Goal: Information Seeking & Learning: Learn about a topic

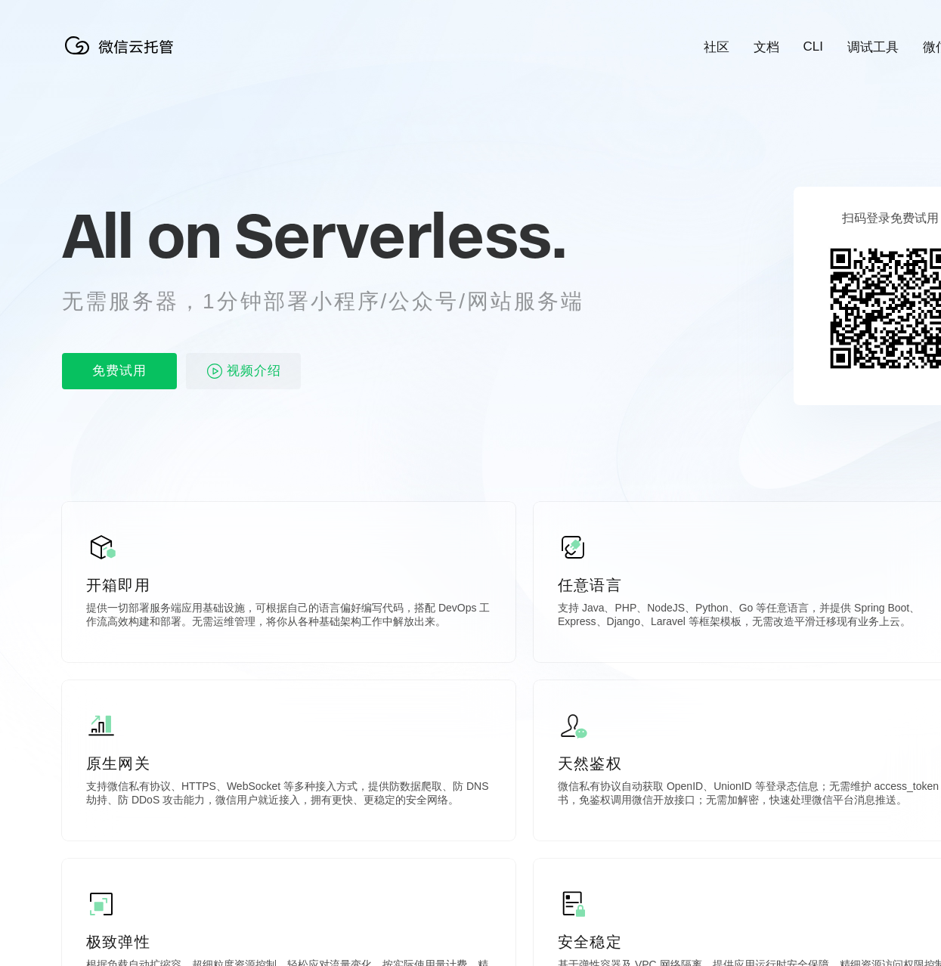
scroll to position [0, 2687]
click at [447, 394] on div "All on Serverless. 无需服务器，1分钟部署小程序/公众号/网站服务端 免费试用 视频介绍" at bounding box center [341, 295] width 559 height 219
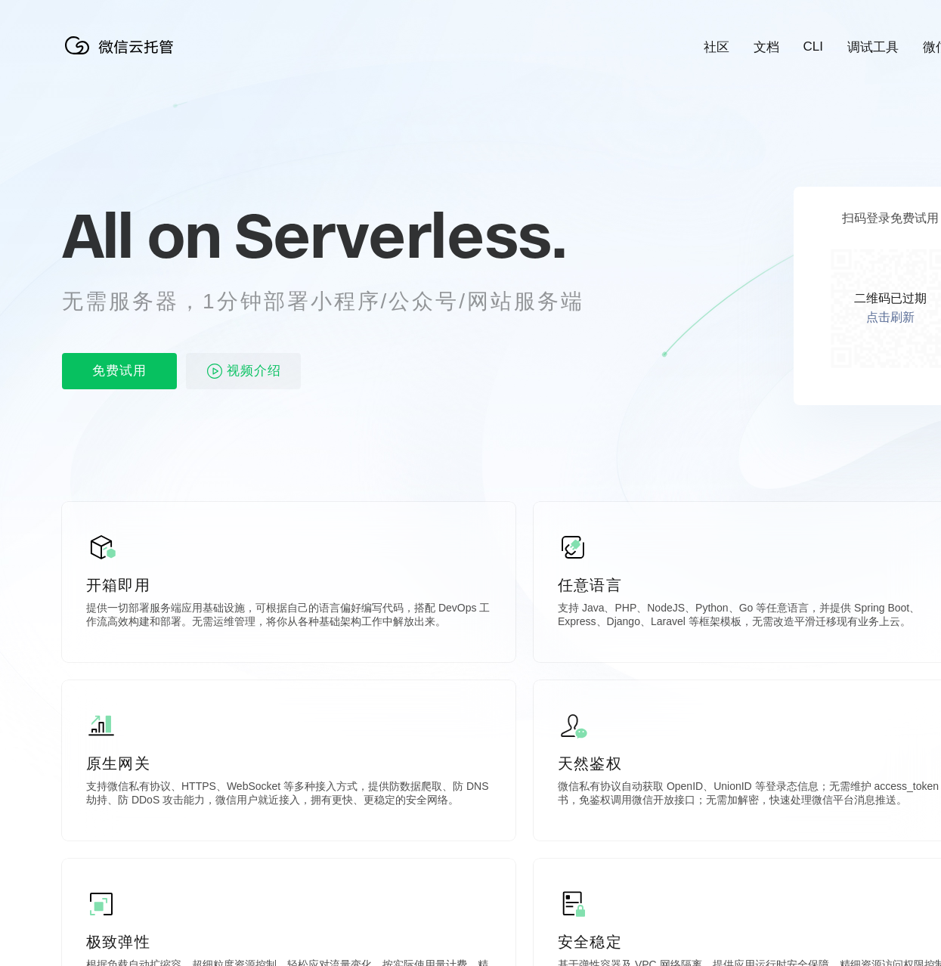
click at [444, 426] on icon at bounding box center [524, 408] width 1451 height 816
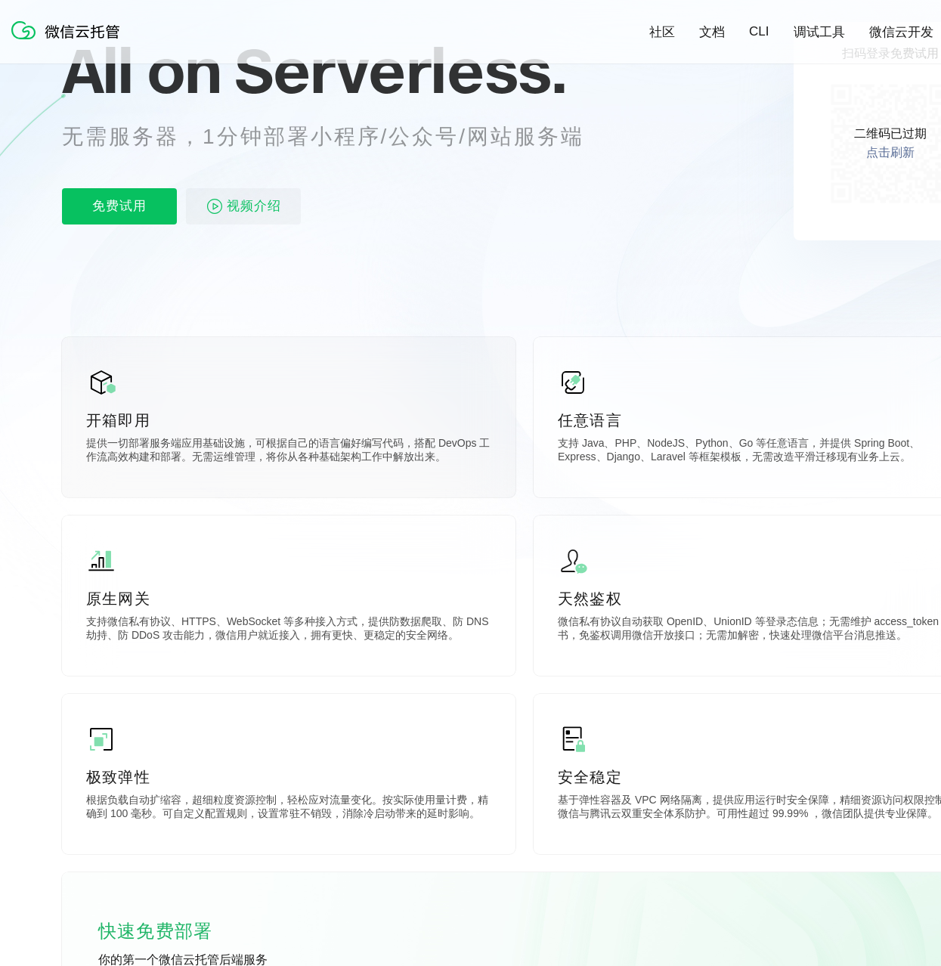
scroll to position [172, 0]
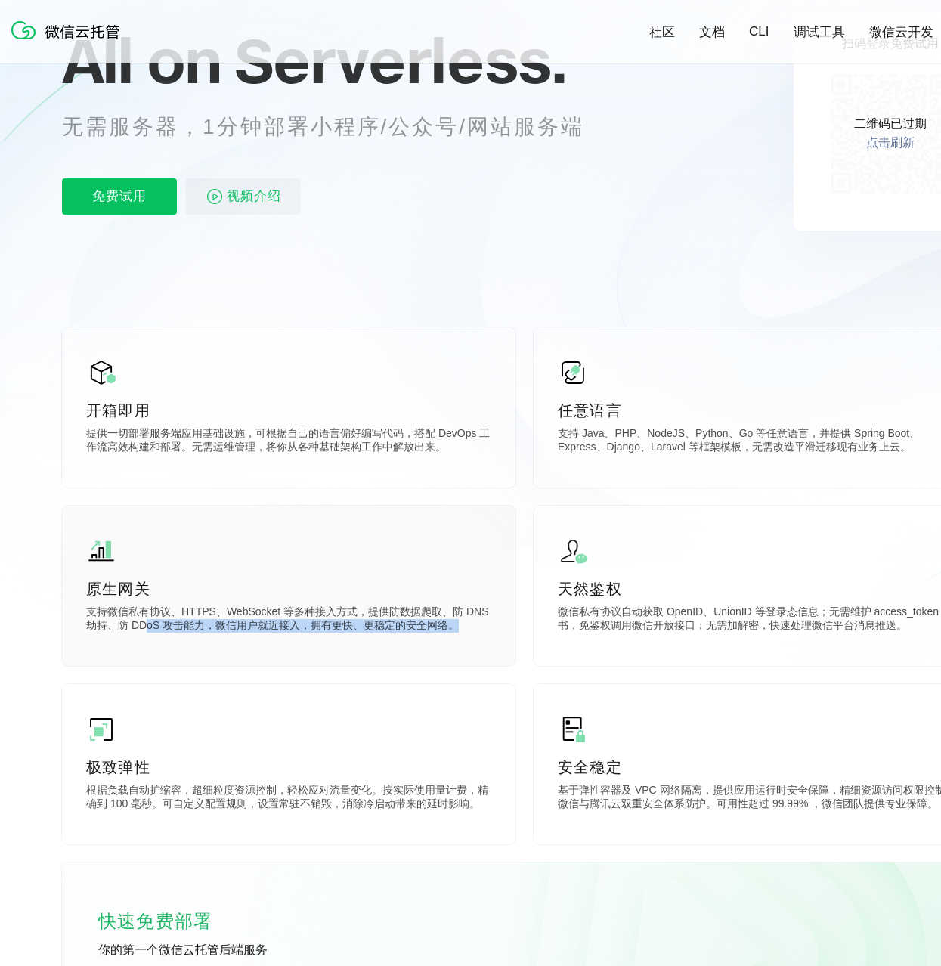
drag, startPoint x: 132, startPoint y: 620, endPoint x: 347, endPoint y: 635, distance: 215.2
click at [347, 635] on div "原生网关 支持微信私有协议、HTTPS、WebSocket 等多种接入方式，提供防数据爬取、防 DNS 劫持、防 DDoS 攻击能力，微信用户就近接入，拥有更…" at bounding box center [288, 586] width 453 height 160
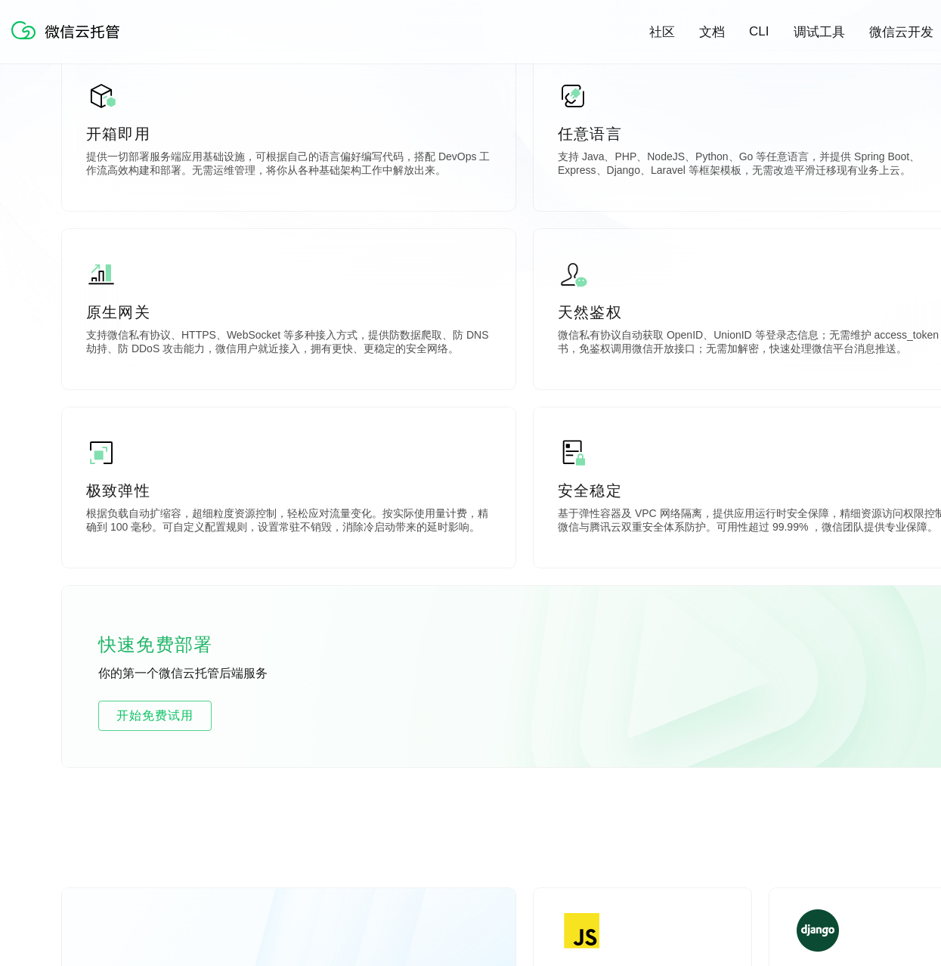
scroll to position [485, 0]
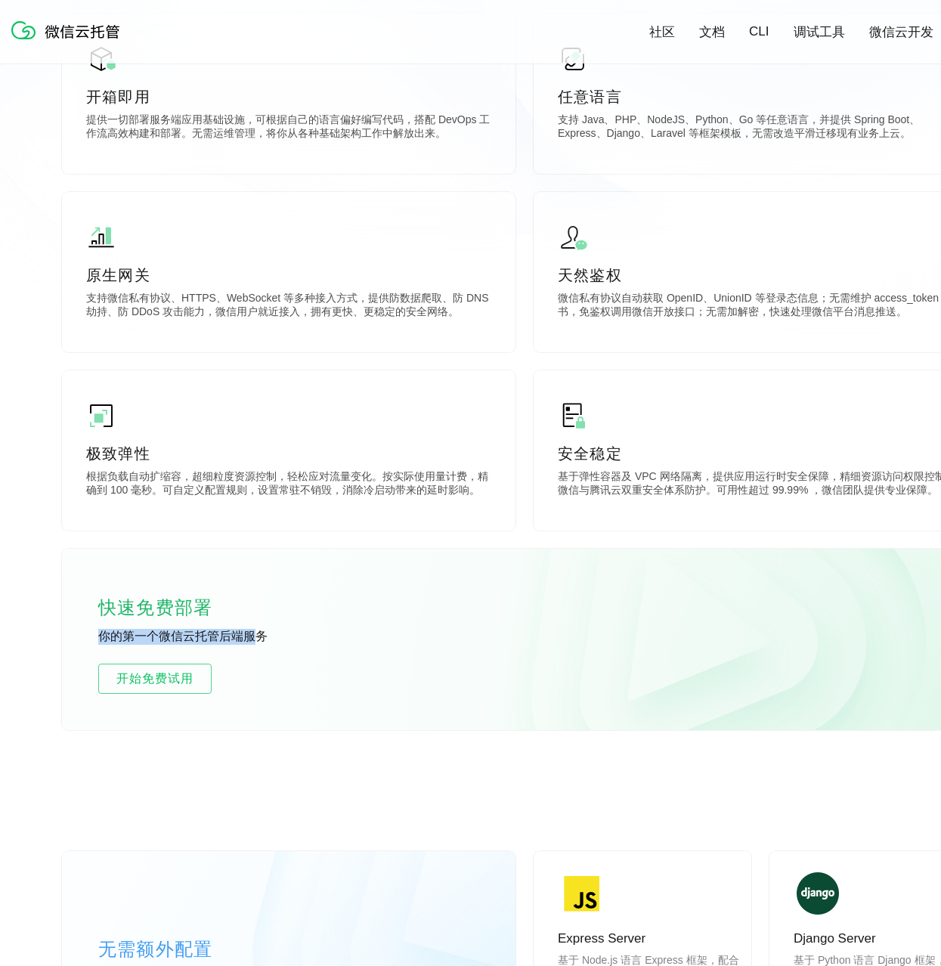
drag, startPoint x: 252, startPoint y: 638, endPoint x: 102, endPoint y: 636, distance: 149.6
click at [102, 636] on p "你的第一个微信云托管后端服务" at bounding box center [211, 637] width 227 height 17
click at [424, 646] on div "快速免费部署 你的第一个微信云托管后端服务 开始免费试用" at bounding box center [524, 639] width 925 height 181
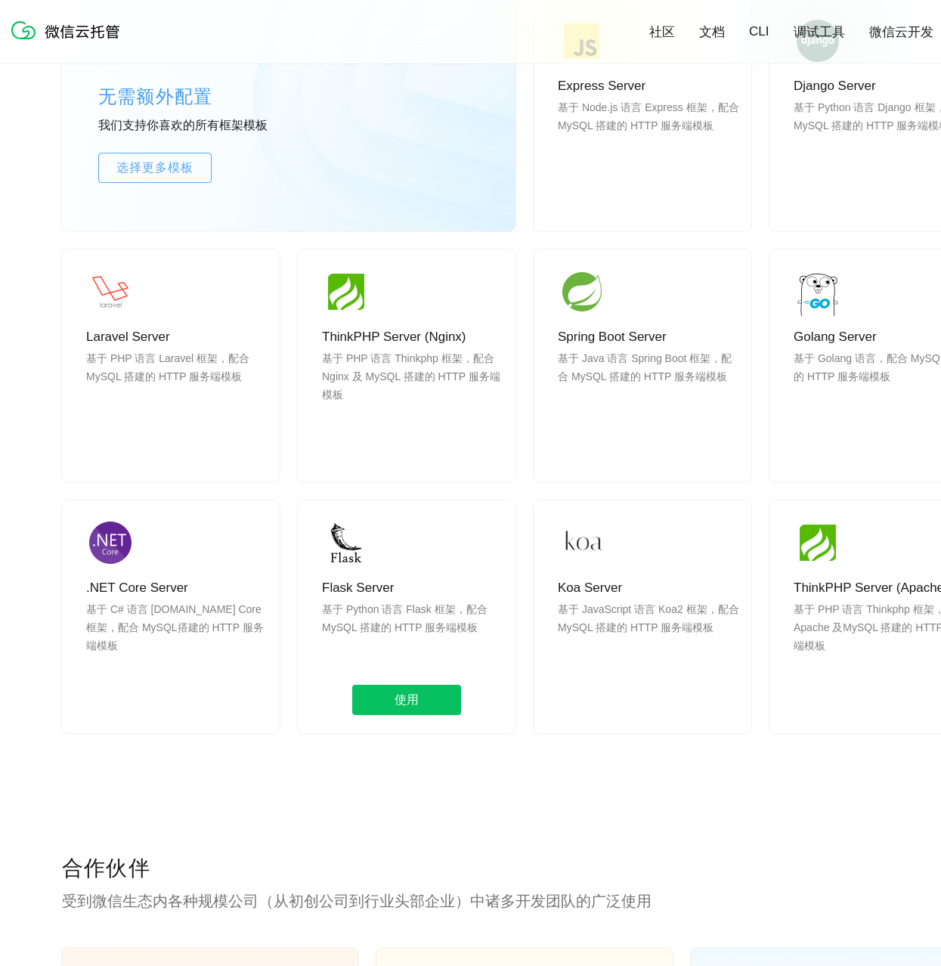
scroll to position [1488, 0]
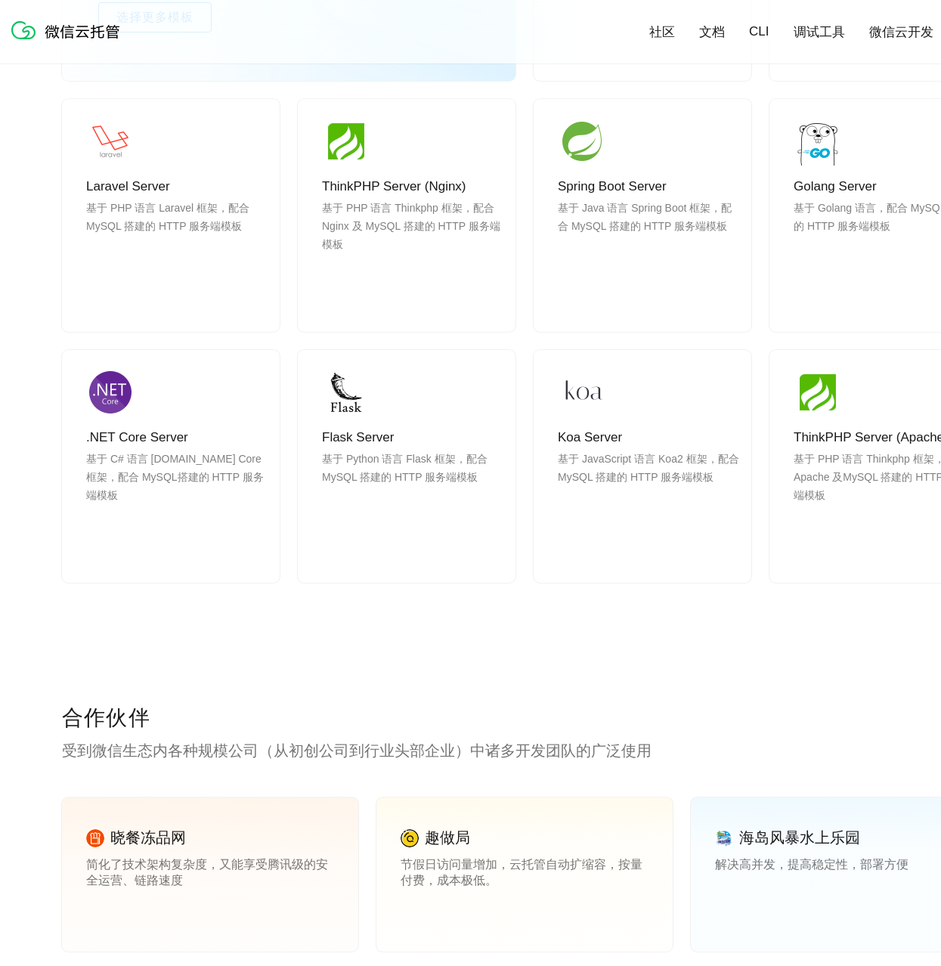
click at [475, 677] on div "无需额外配置 我们支持你喜欢的所有框架模板 选择更多模板 Express Server 基于 Node.js 语言 Express 框架，配合 MySQL 搭…" at bounding box center [524, 241] width 925 height 923
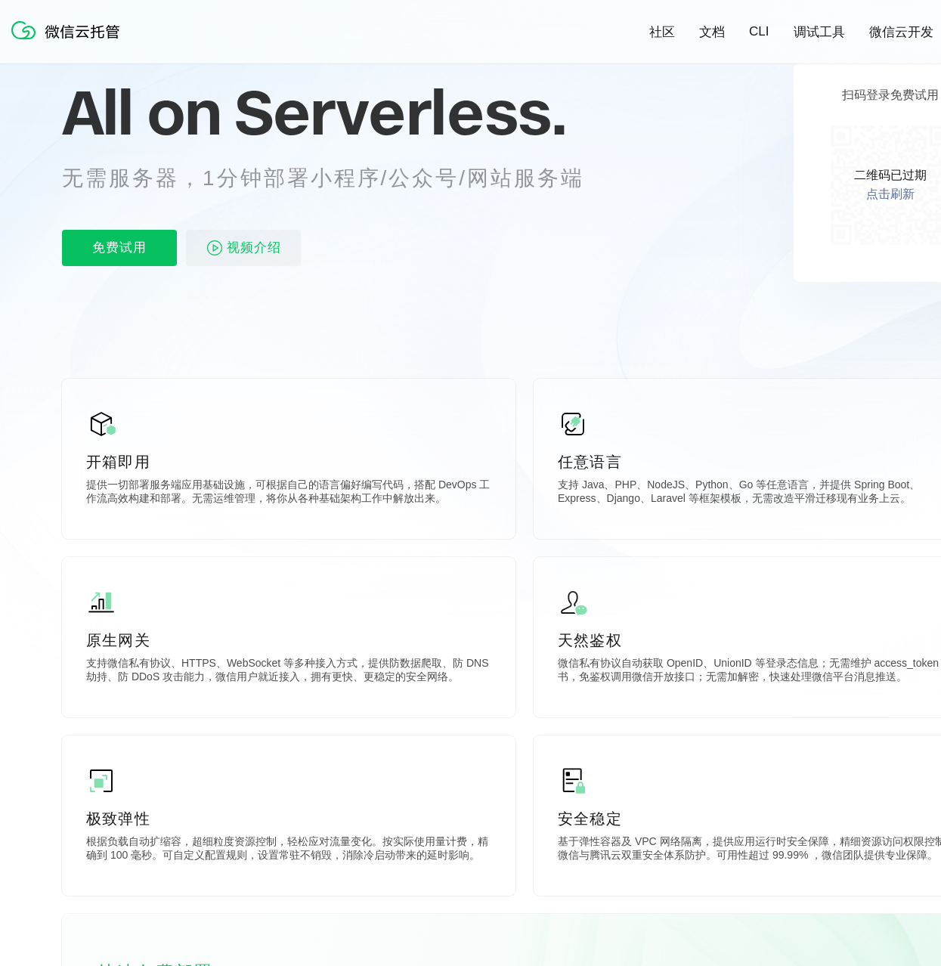
scroll to position [0, 0]
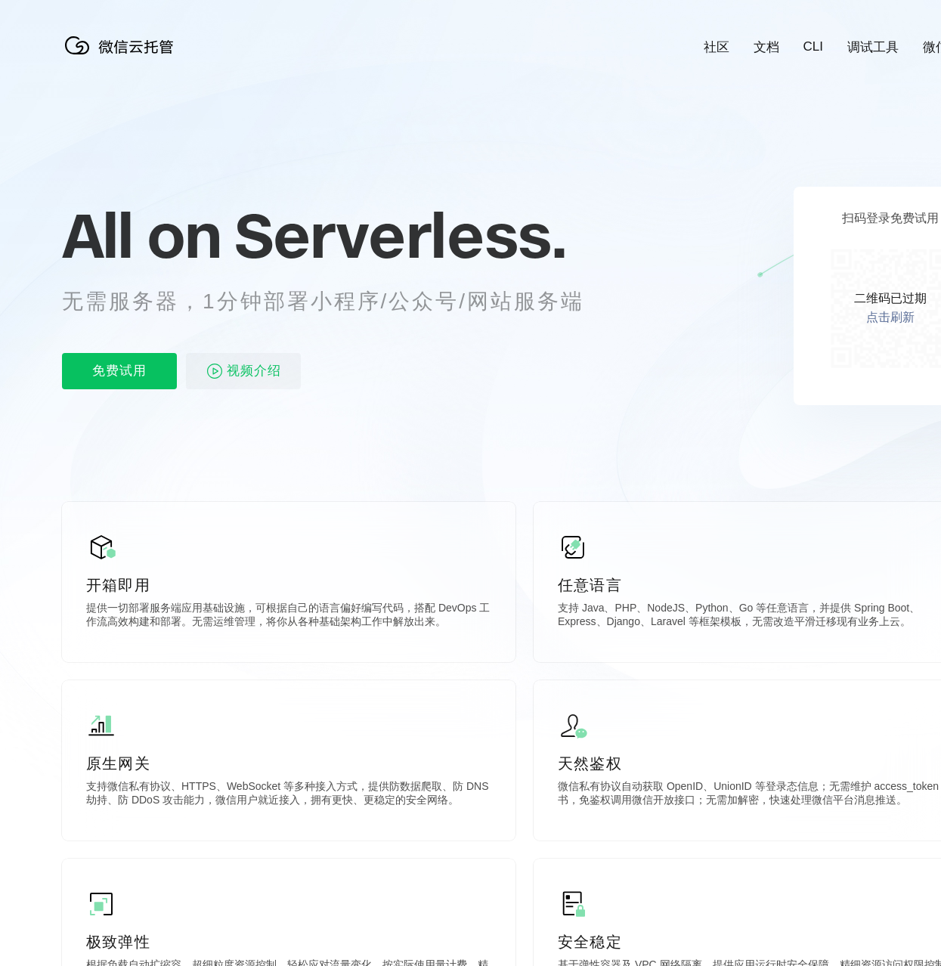
click at [893, 314] on link "点击刷新" at bounding box center [890, 318] width 48 height 16
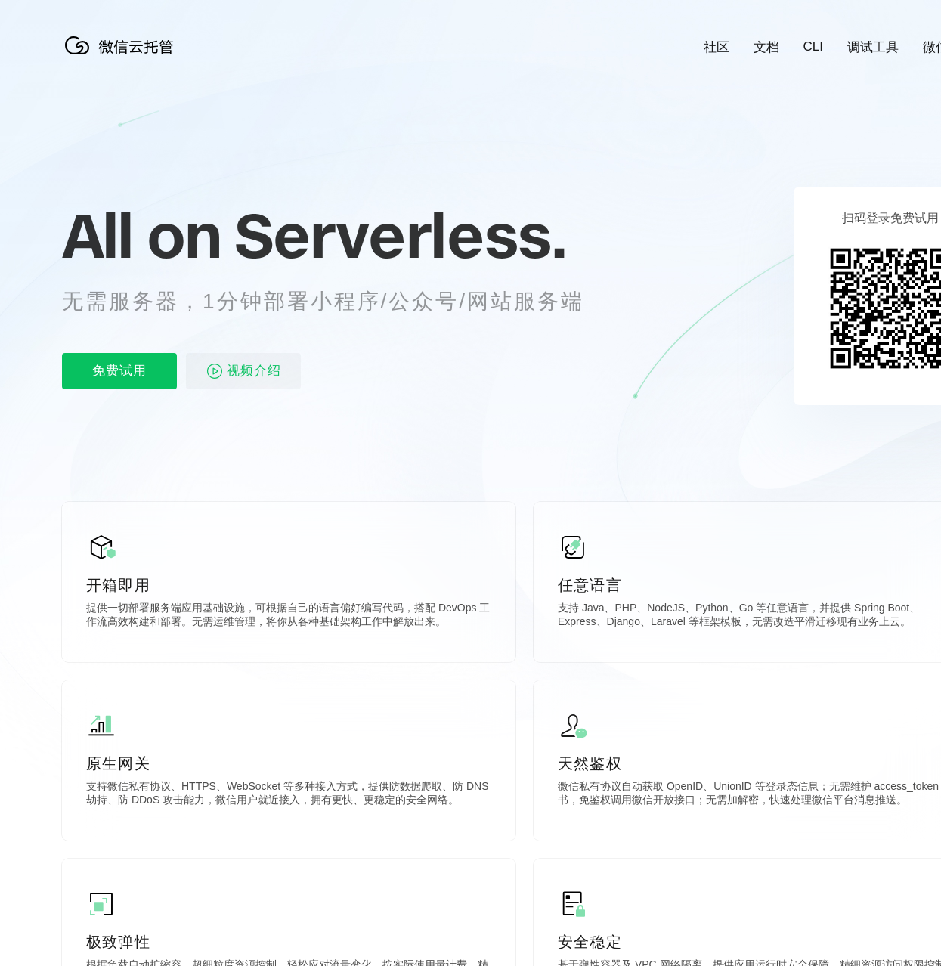
click at [724, 366] on icon at bounding box center [524, 408] width 1451 height 816
